Goal: Transaction & Acquisition: Subscribe to service/newsletter

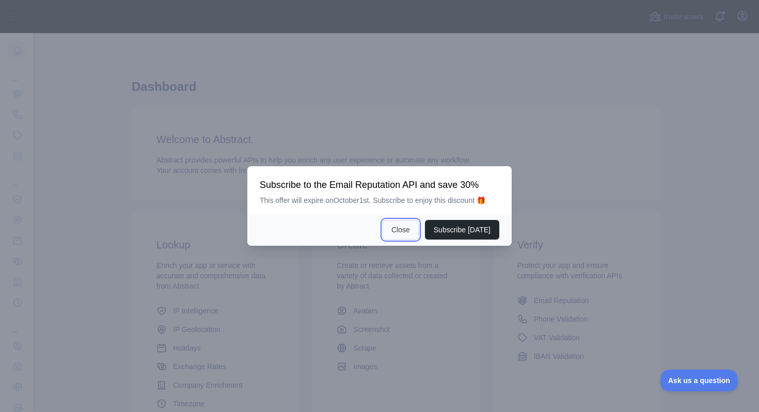
click at [400, 230] on button "Close" at bounding box center [401, 230] width 36 height 20
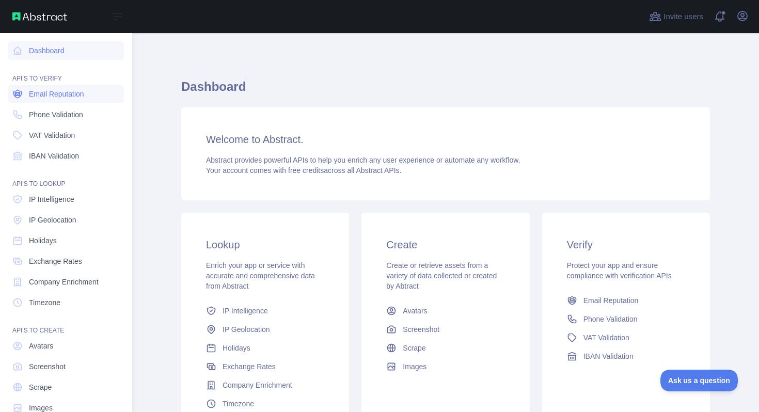
click at [33, 95] on span "Email Reputation" at bounding box center [56, 94] width 55 height 10
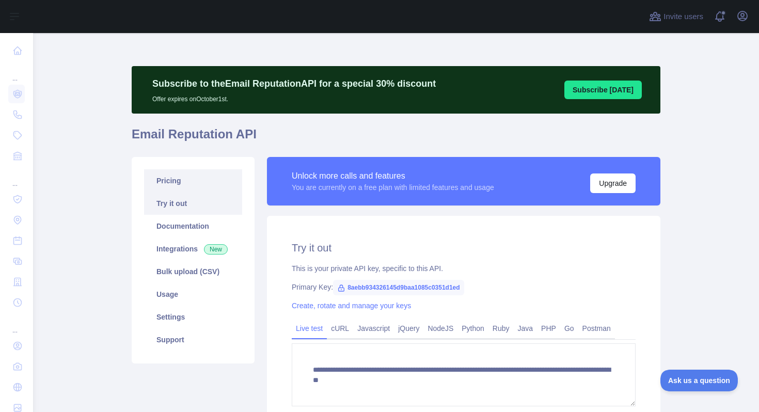
click at [185, 176] on link "Pricing" at bounding box center [193, 180] width 98 height 23
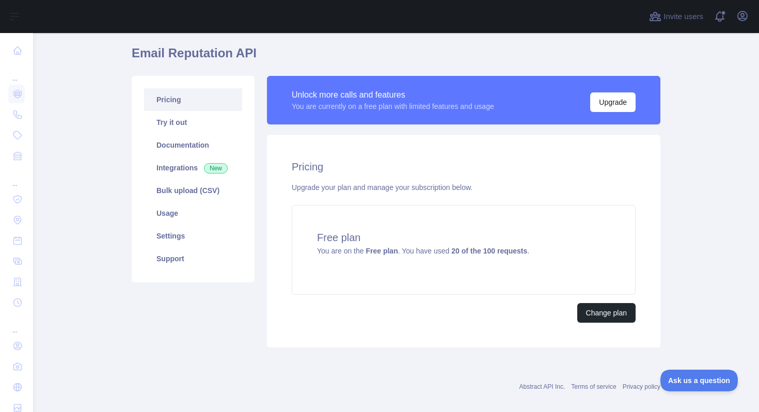
scroll to position [93, 0]
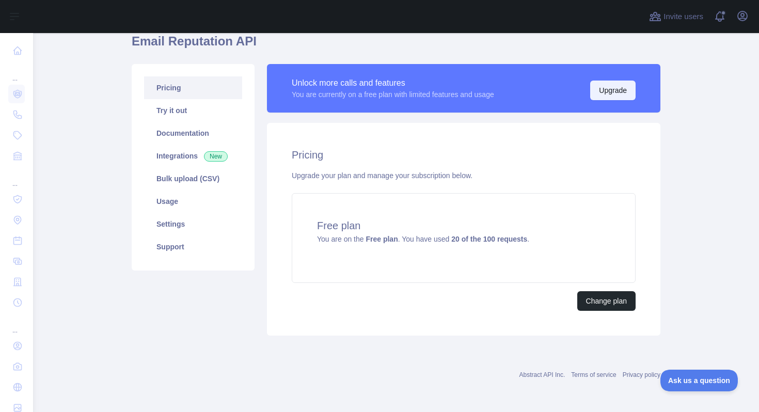
click at [604, 91] on button "Upgrade" at bounding box center [612, 91] width 45 height 20
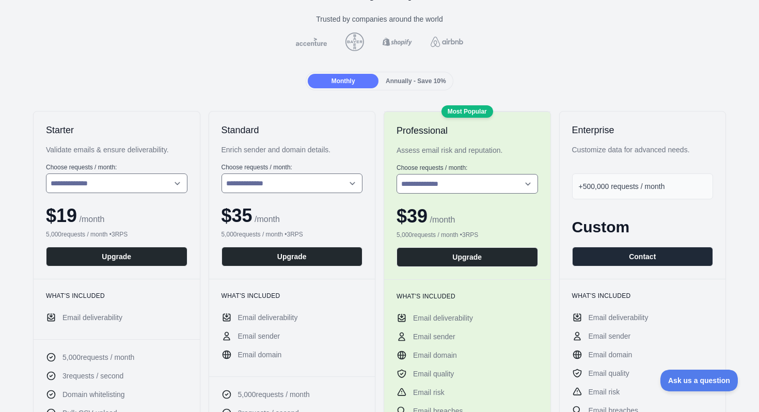
scroll to position [79, 0]
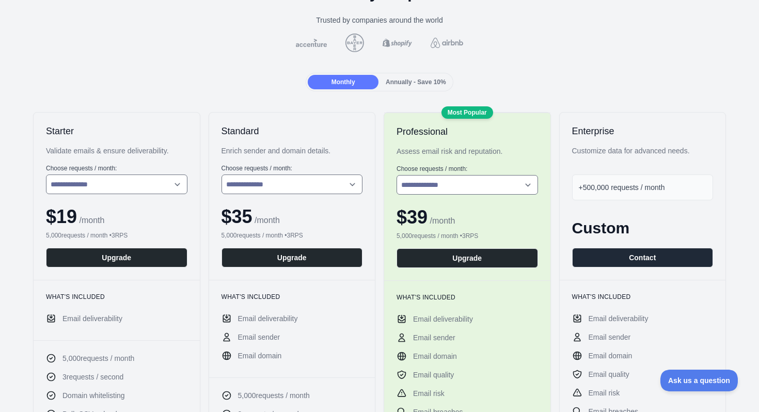
click at [418, 77] on div "Annually - Save 10%" at bounding box center [415, 82] width 71 height 14
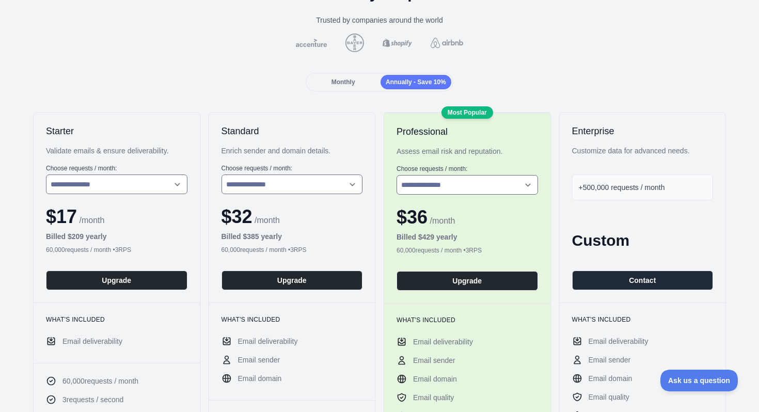
click at [367, 77] on div "Monthly" at bounding box center [343, 82] width 71 height 14
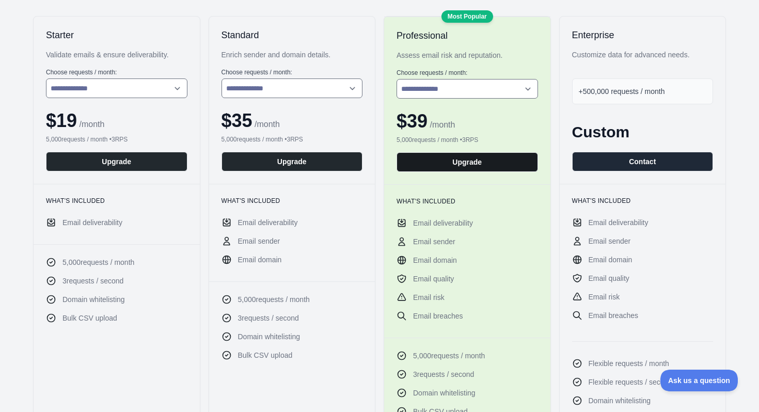
scroll to position [174, 0]
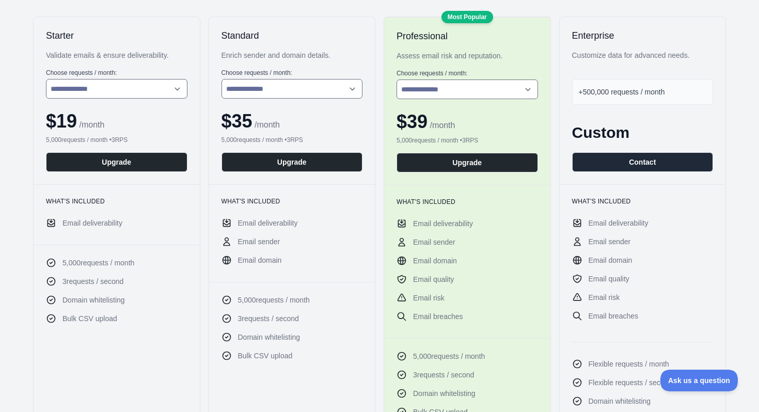
click at [450, 221] on span "Email deliverability" at bounding box center [443, 223] width 60 height 10
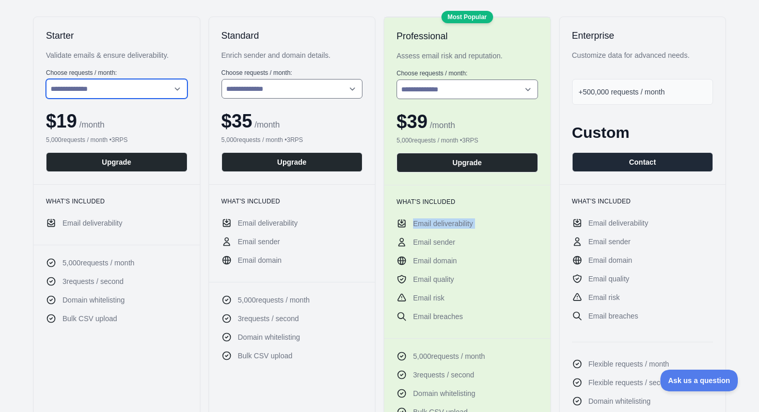
click at [110, 85] on select "**********" at bounding box center [116, 89] width 141 height 20
select select "*"
click at [46, 79] on select "**********" at bounding box center [116, 89] width 141 height 20
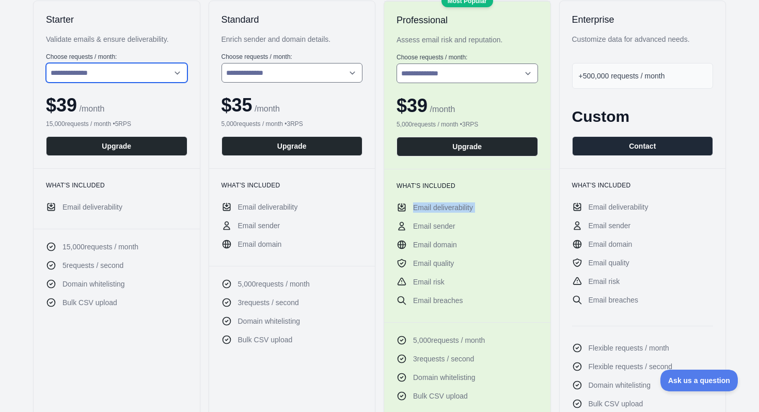
scroll to position [0, 0]
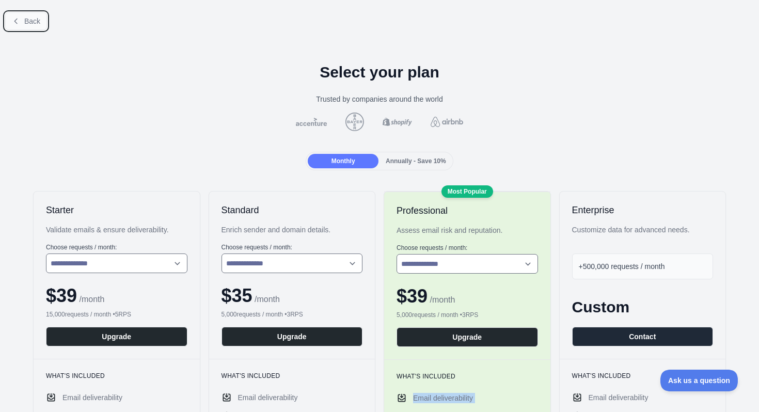
click at [29, 27] on button "Back" at bounding box center [26, 21] width 42 height 18
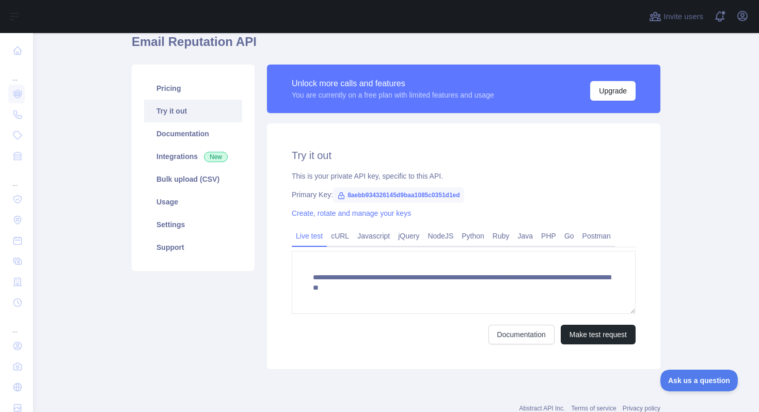
scroll to position [93, 0]
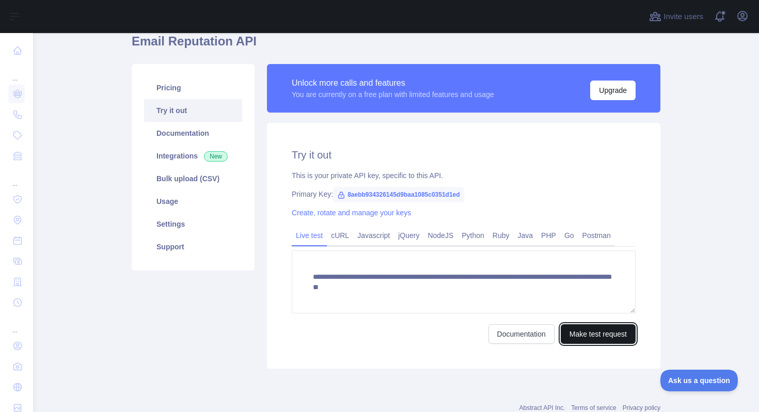
click at [594, 331] on button "Make test request" at bounding box center [598, 334] width 75 height 20
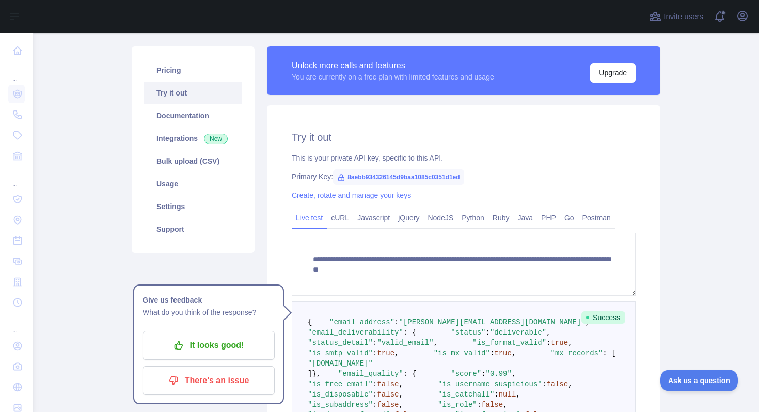
scroll to position [99, 0]
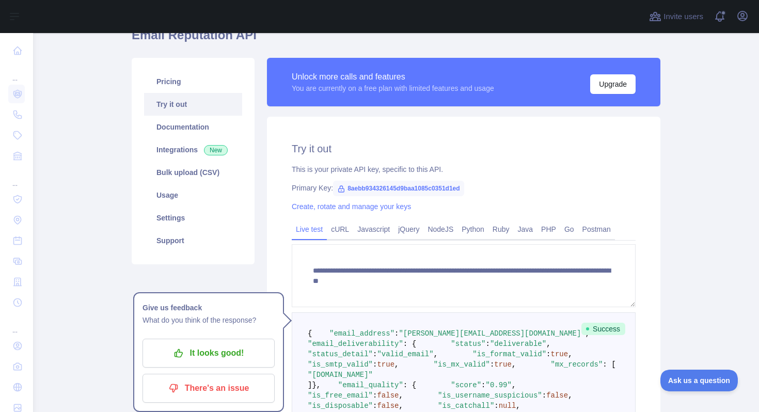
click at [247, 278] on div "Pricing Try it out Documentation Integrations New Bulk upload (CSV) Usage Setti…" at bounding box center [192, 362] width 135 height 608
click at [195, 85] on link "Pricing" at bounding box center [193, 81] width 98 height 23
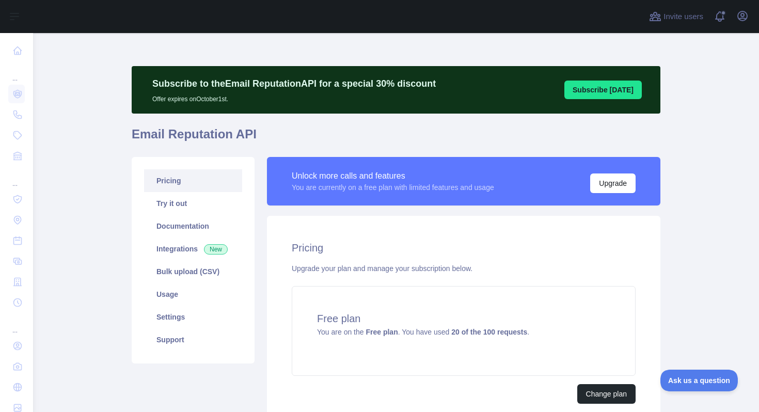
click at [182, 184] on link "Pricing" at bounding box center [193, 180] width 98 height 23
click at [182, 183] on link "Pricing" at bounding box center [193, 180] width 98 height 23
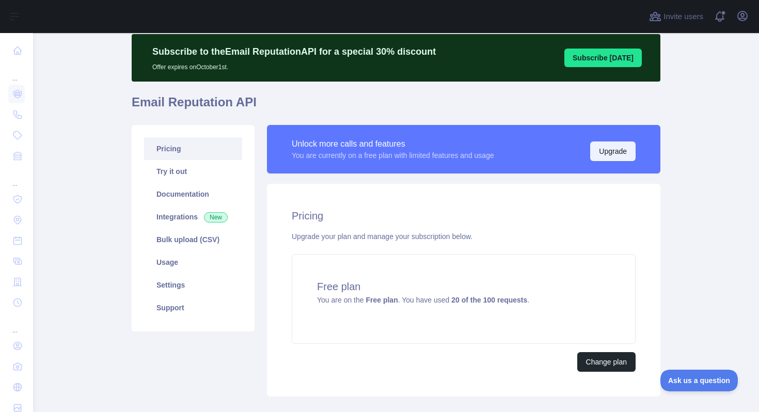
click at [630, 142] on button "Upgrade" at bounding box center [612, 151] width 45 height 20
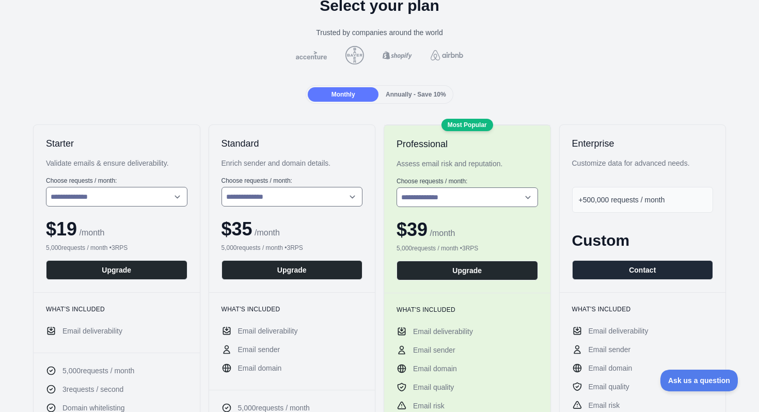
scroll to position [65, 0]
